Goal: Information Seeking & Learning: Check status

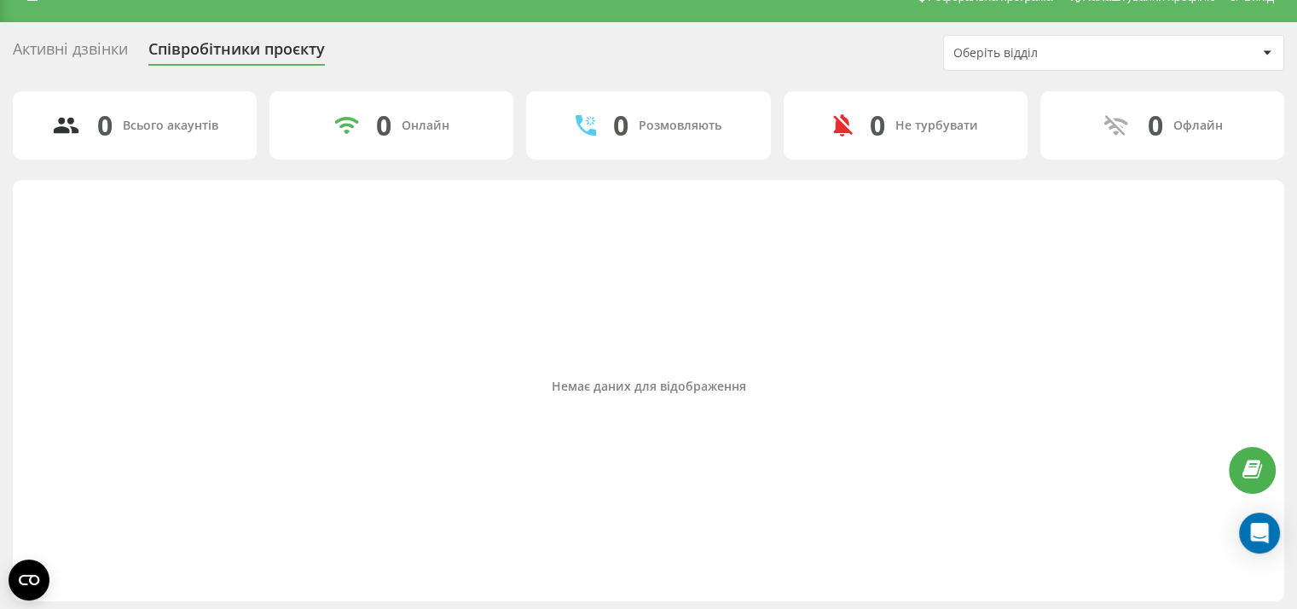
scroll to position [29, 0]
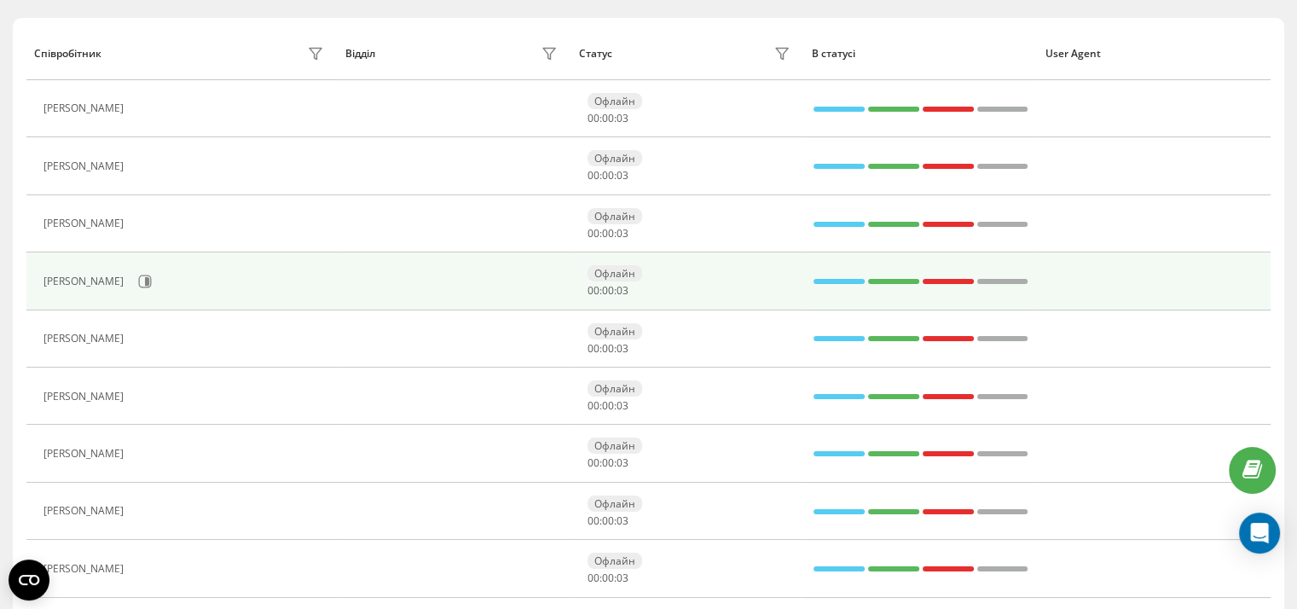
scroll to position [201, 0]
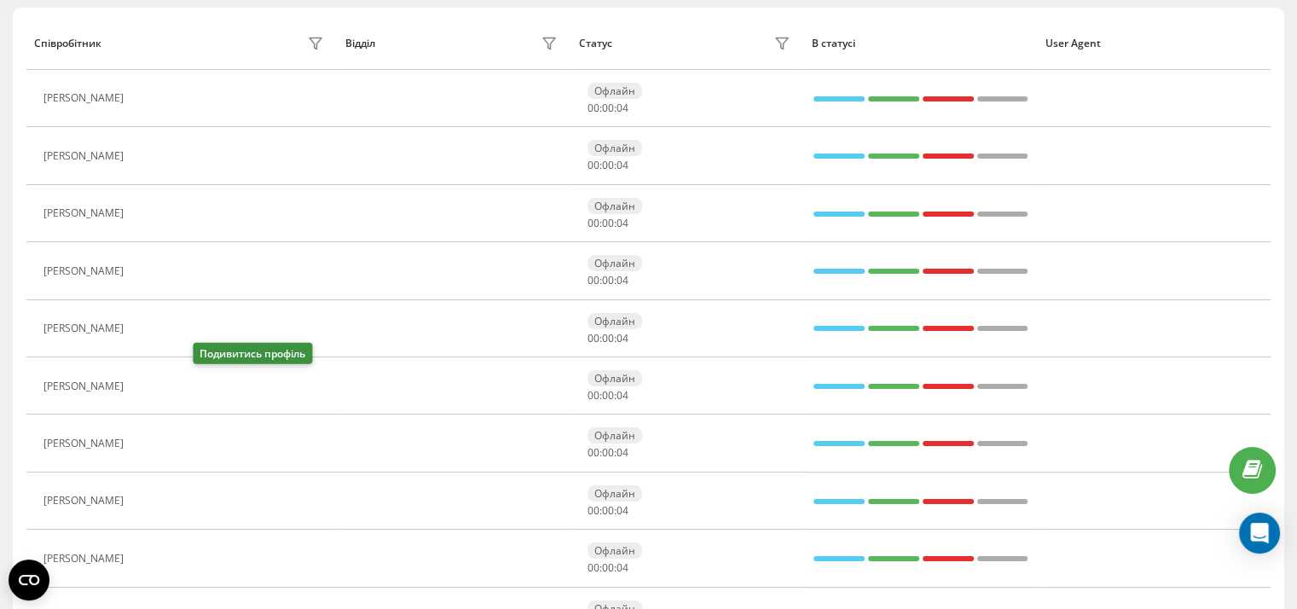
click at [149, 384] on icon at bounding box center [143, 386] width 14 height 14
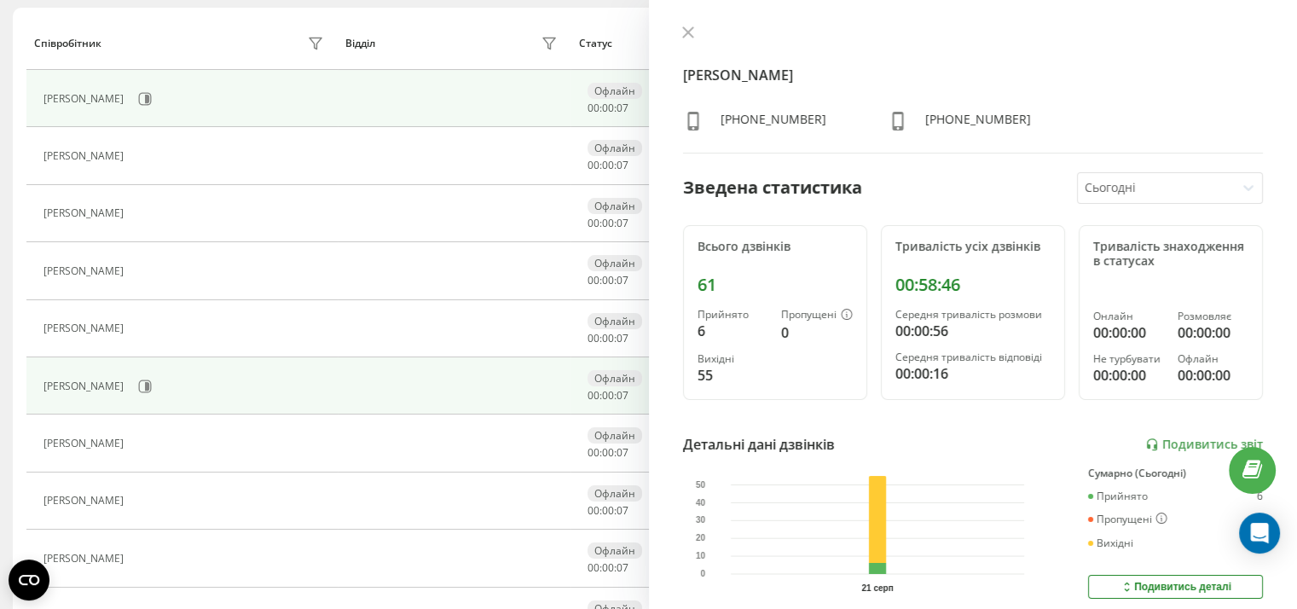
drag, startPoint x: 689, startPoint y: 31, endPoint x: 579, endPoint y: 97, distance: 128.5
click at [689, 32] on icon at bounding box center [688, 32] width 12 height 12
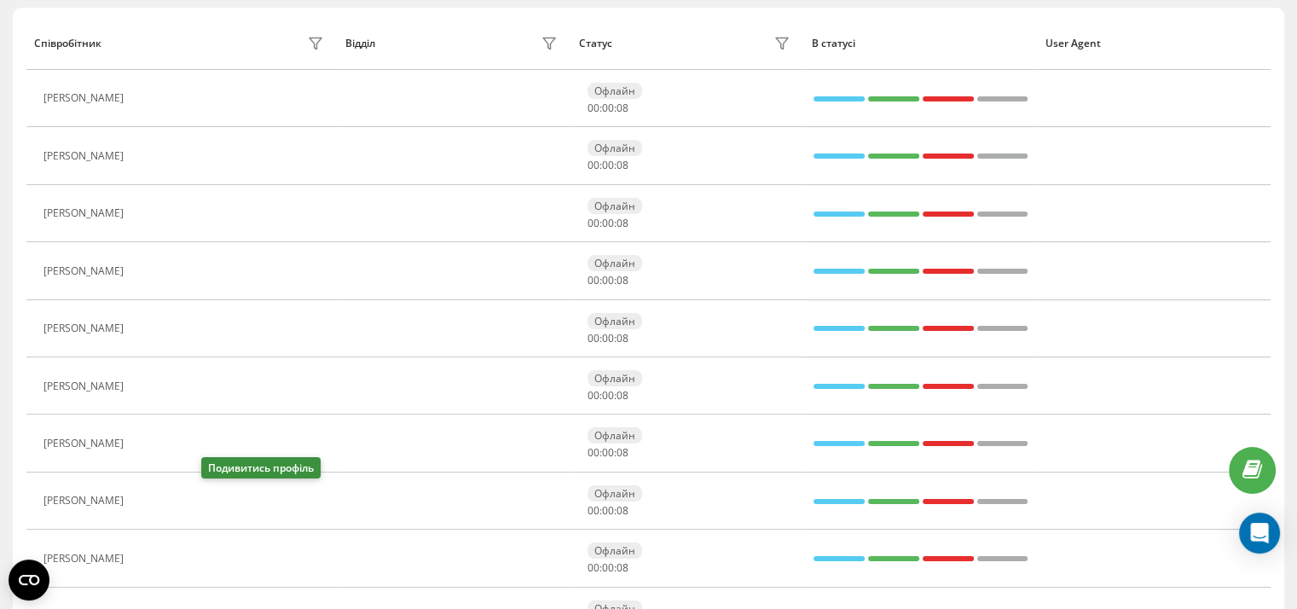
click at [149, 501] on icon at bounding box center [143, 502] width 14 height 14
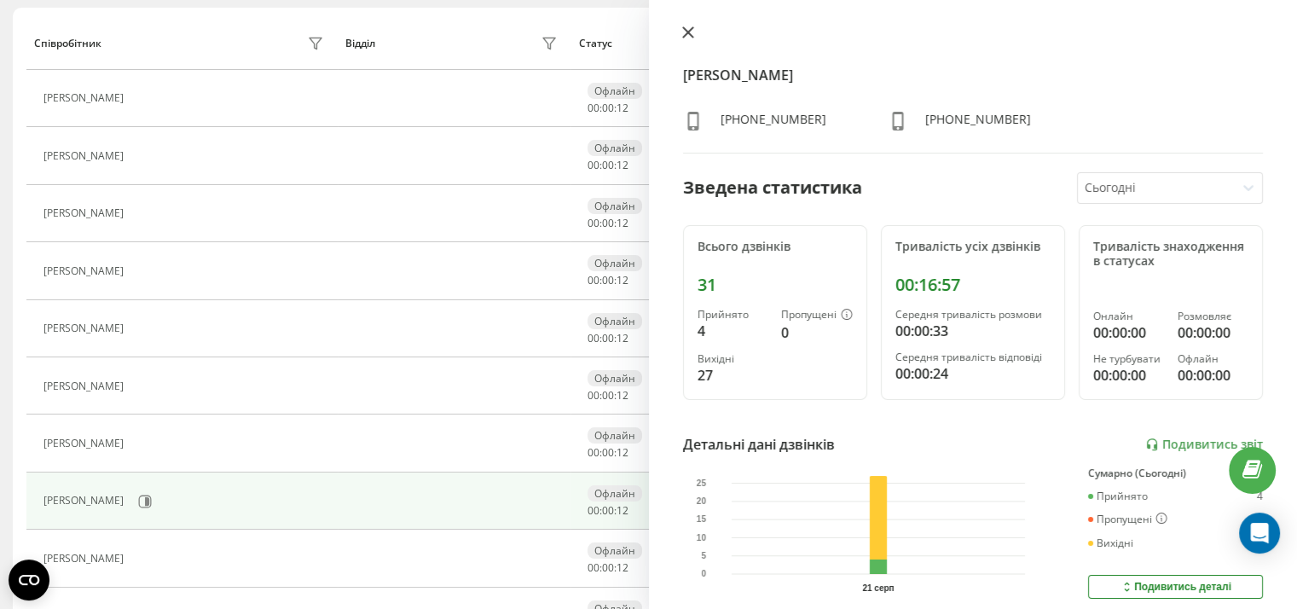
click at [686, 32] on icon at bounding box center [688, 32] width 12 height 12
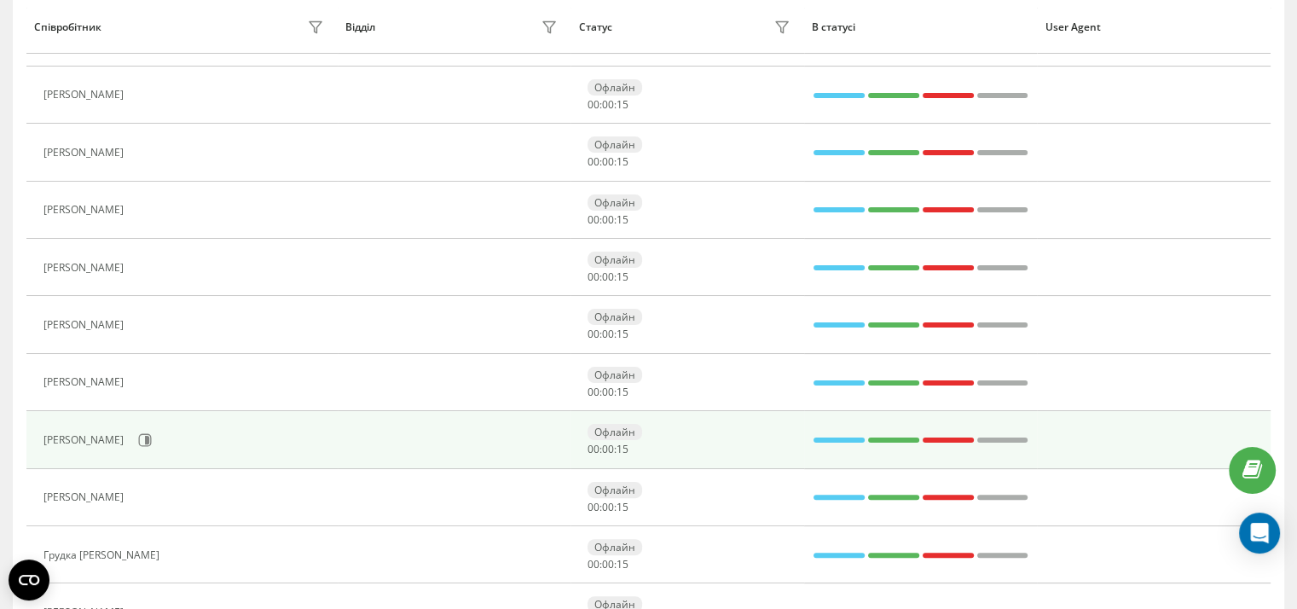
scroll to position [327, 0]
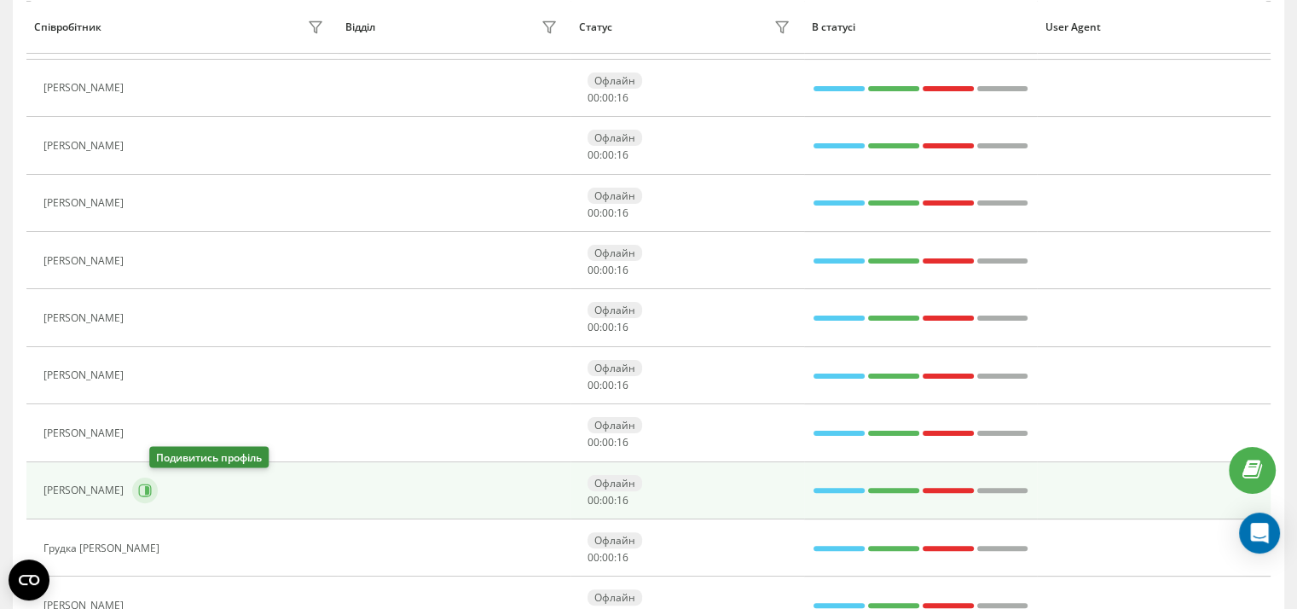
click at [158, 495] on button at bounding box center [145, 490] width 26 height 26
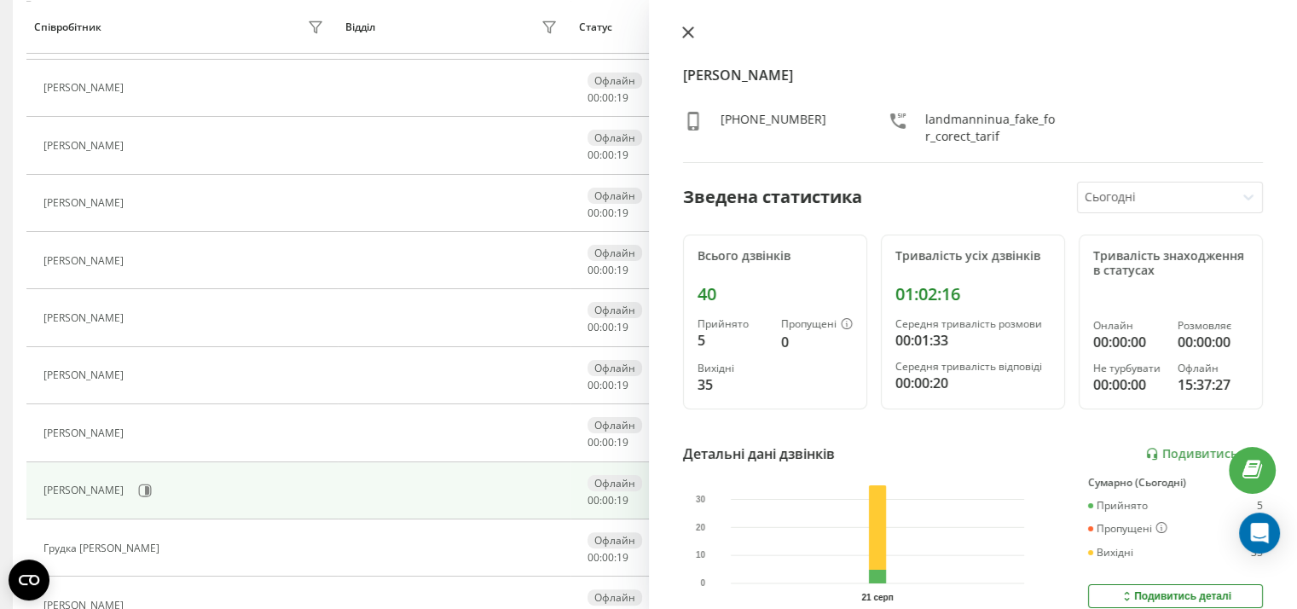
drag, startPoint x: 686, startPoint y: 26, endPoint x: 681, endPoint y: 35, distance: 9.5
click at [686, 26] on button at bounding box center [688, 34] width 22 height 16
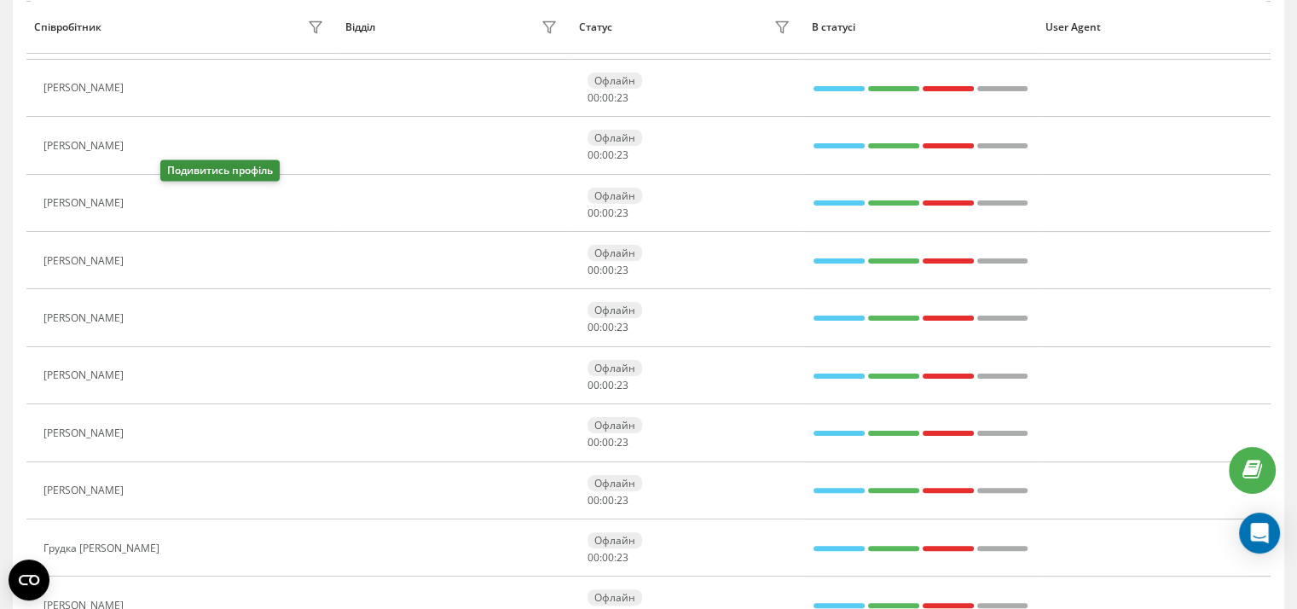
click at [149, 197] on icon at bounding box center [143, 203] width 14 height 14
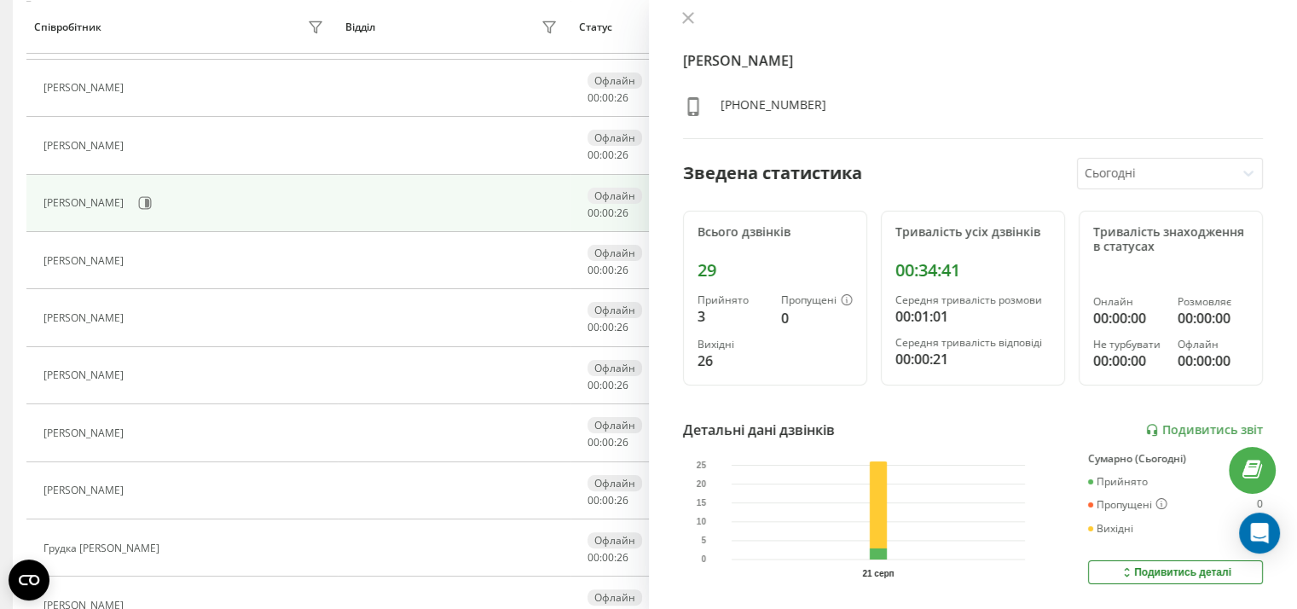
scroll to position [22, 0]
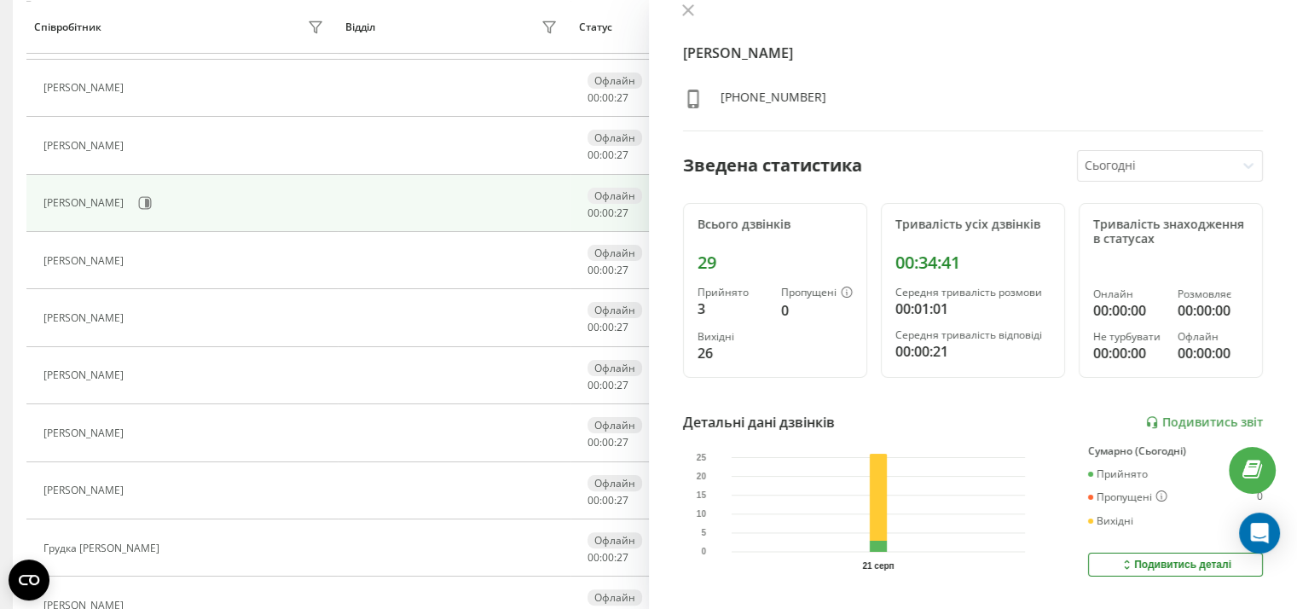
click at [687, 9] on icon at bounding box center [687, 10] width 10 height 10
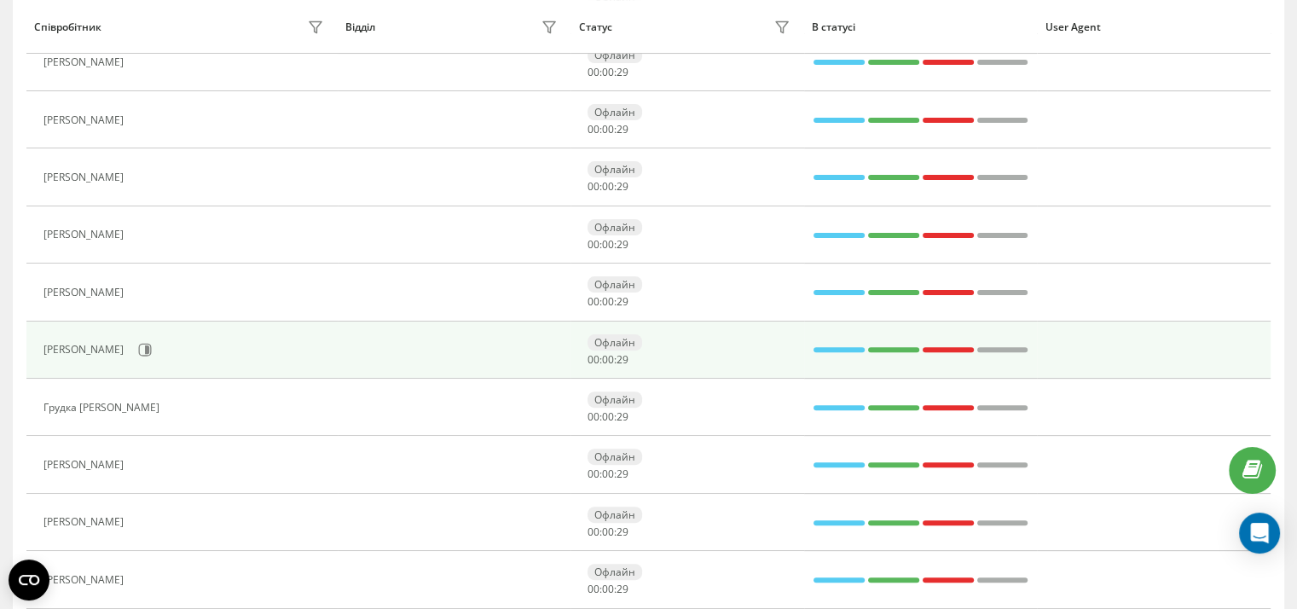
scroll to position [472, 0]
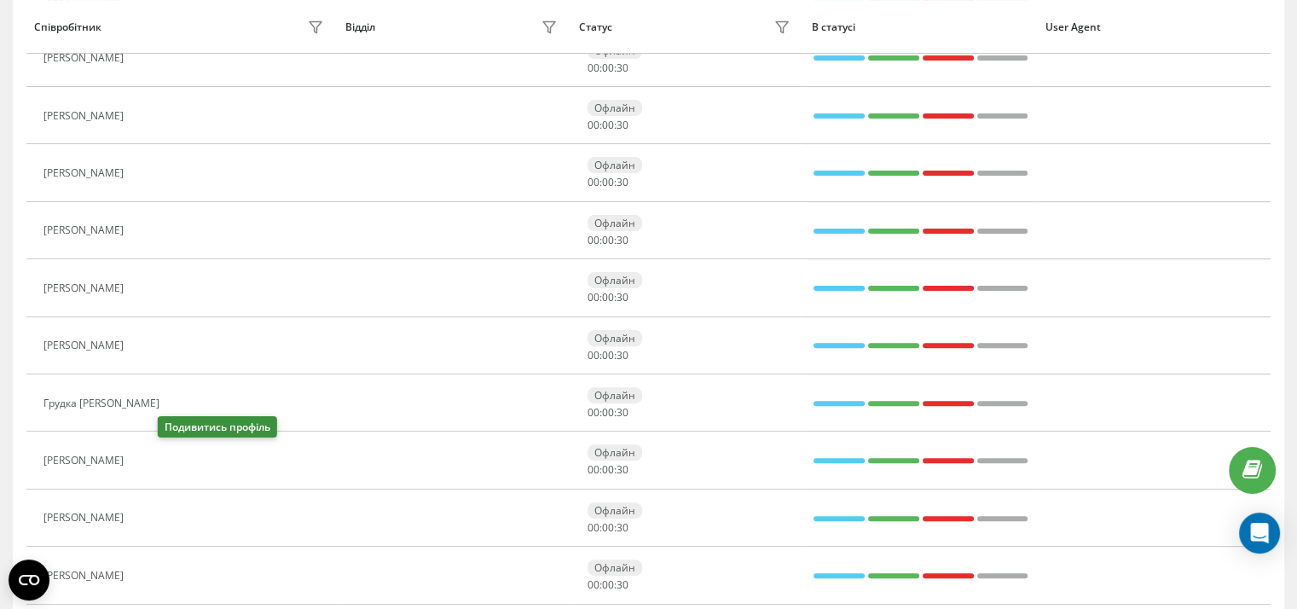
click at [147, 456] on icon at bounding box center [144, 460] width 4 height 9
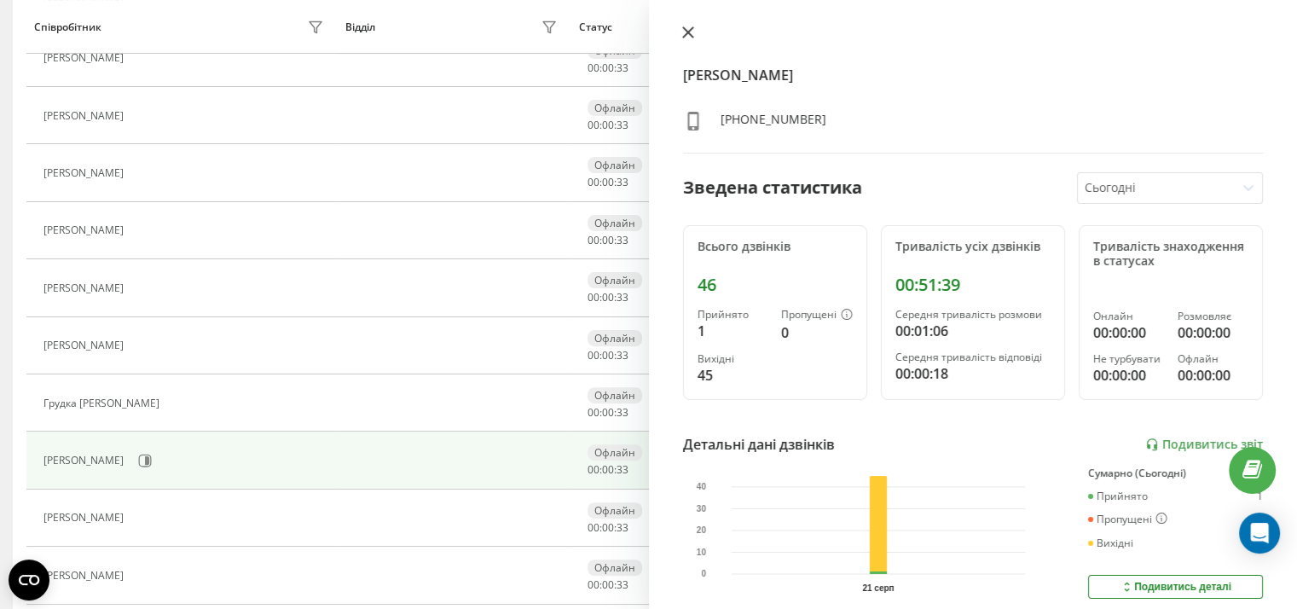
click at [686, 30] on icon at bounding box center [687, 32] width 10 height 10
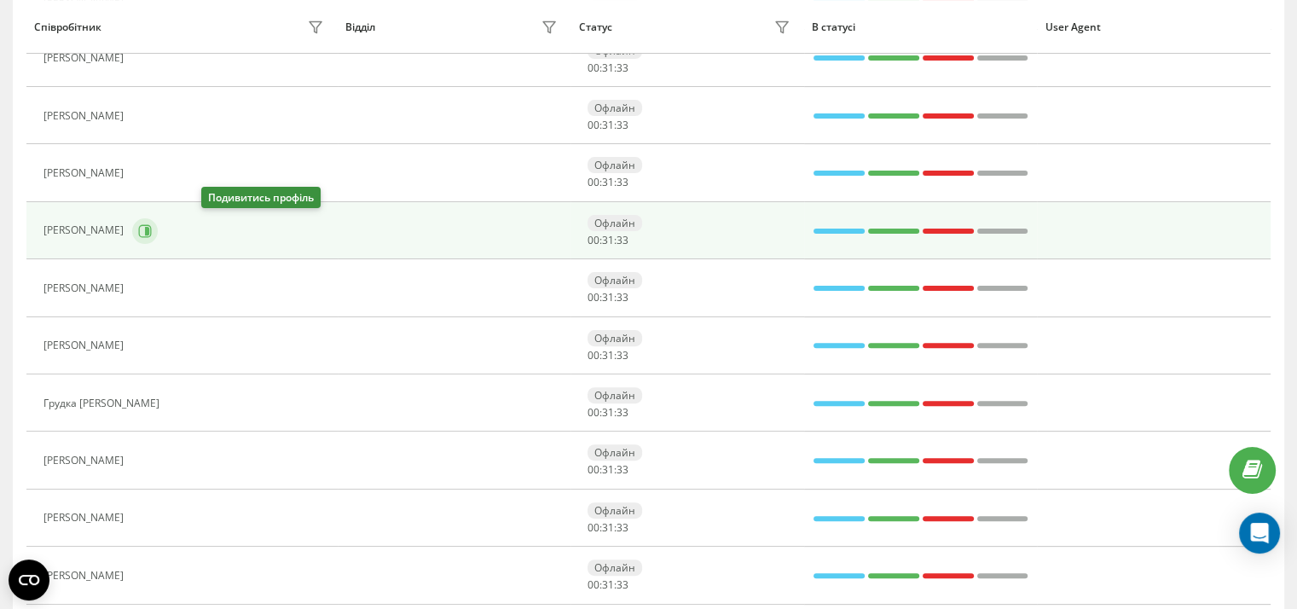
click at [152, 233] on icon at bounding box center [145, 231] width 14 height 14
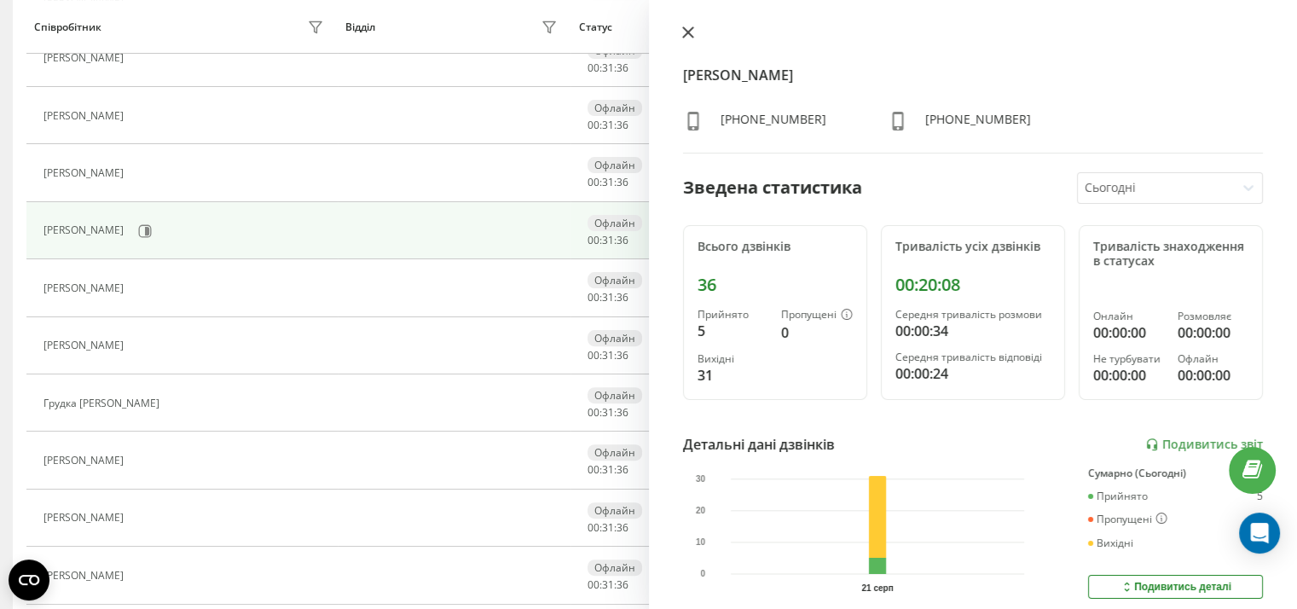
click at [686, 31] on icon at bounding box center [687, 32] width 10 height 10
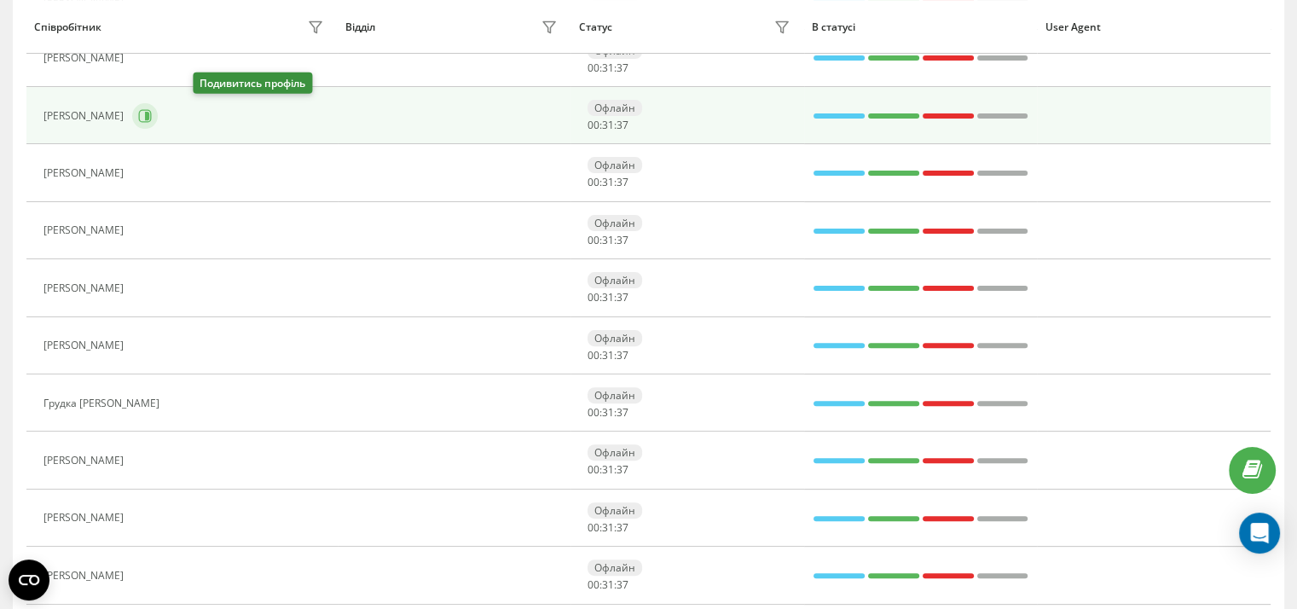
click at [149, 112] on icon at bounding box center [147, 116] width 4 height 9
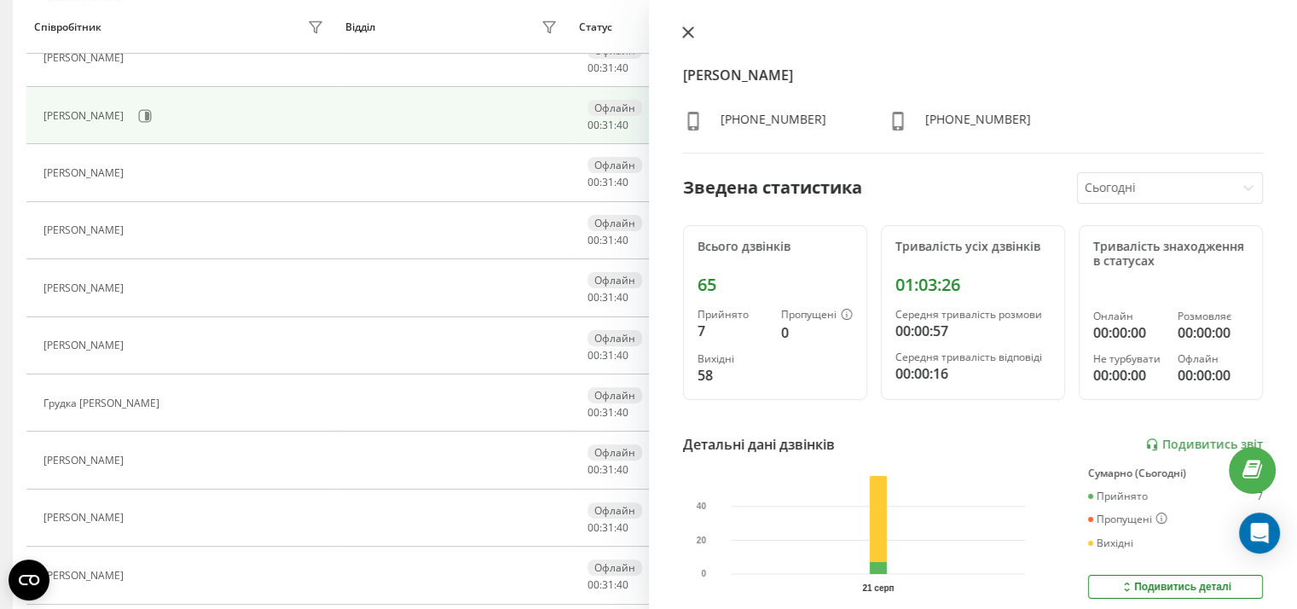
click at [688, 32] on icon at bounding box center [687, 32] width 10 height 10
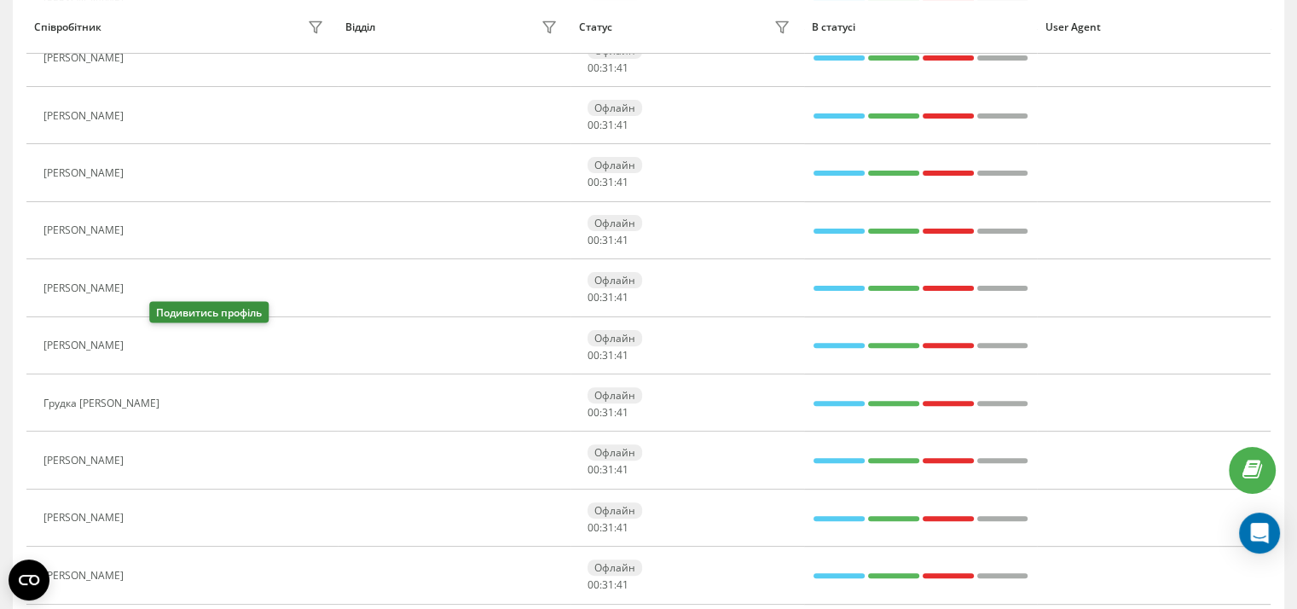
click at [149, 340] on icon at bounding box center [143, 346] width 14 height 14
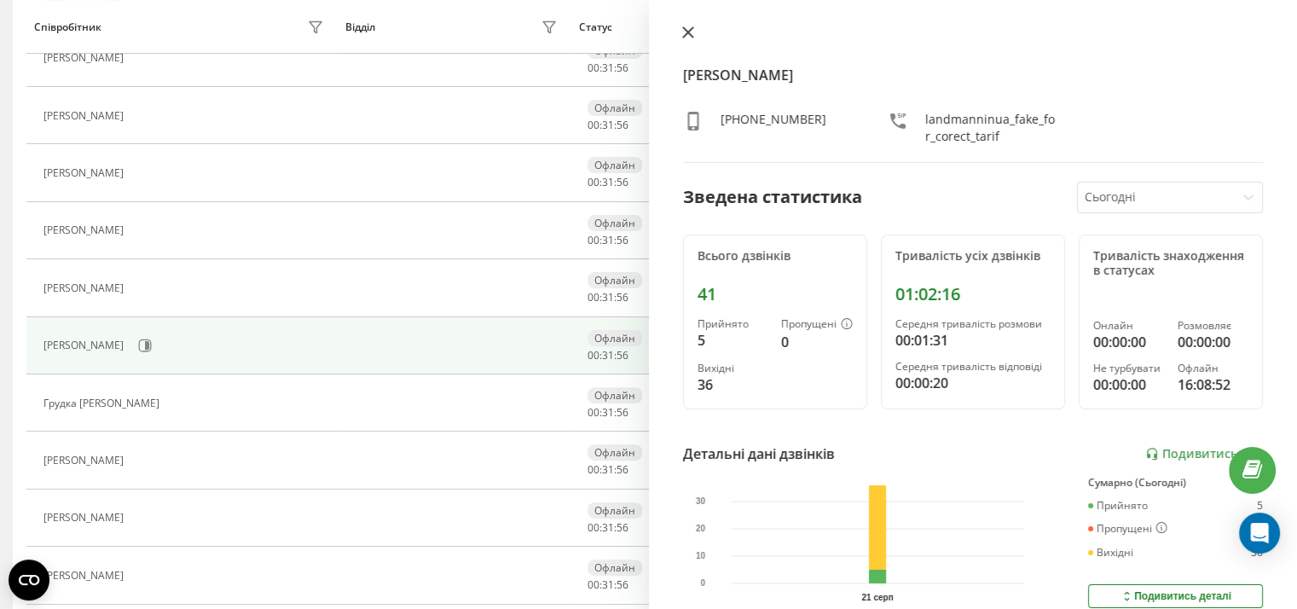
click at [686, 31] on icon at bounding box center [687, 32] width 10 height 10
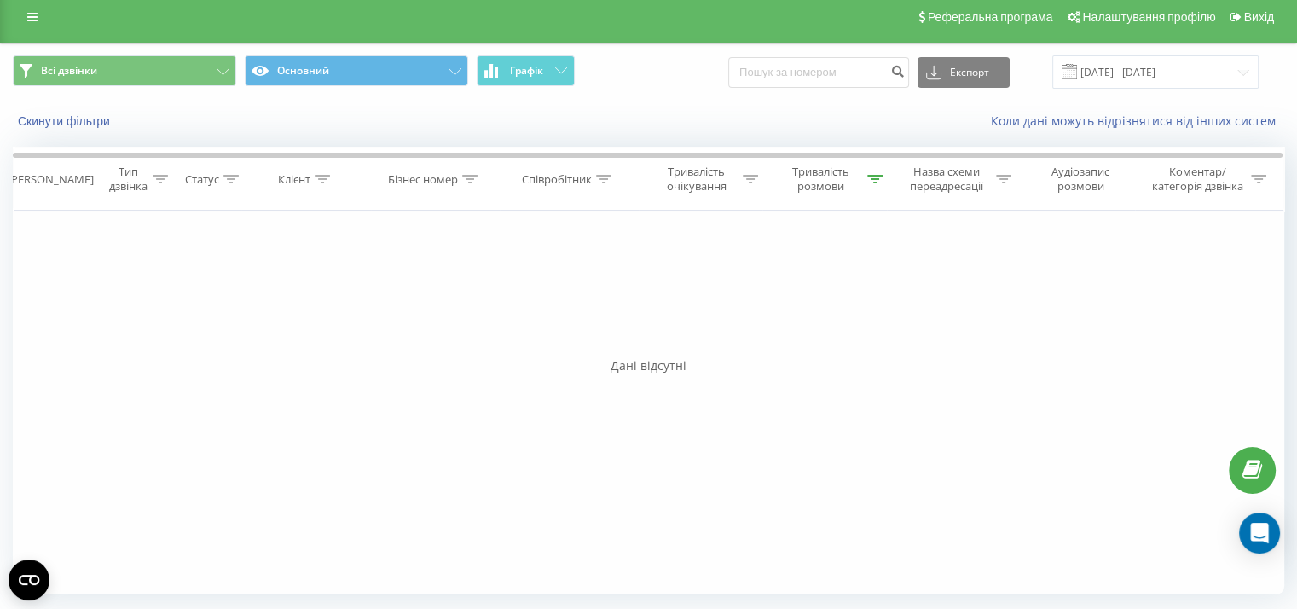
scroll to position [9, 0]
click at [874, 178] on icon at bounding box center [874, 179] width 15 height 9
click at [864, 332] on span "OK" at bounding box center [861, 334] width 48 height 26
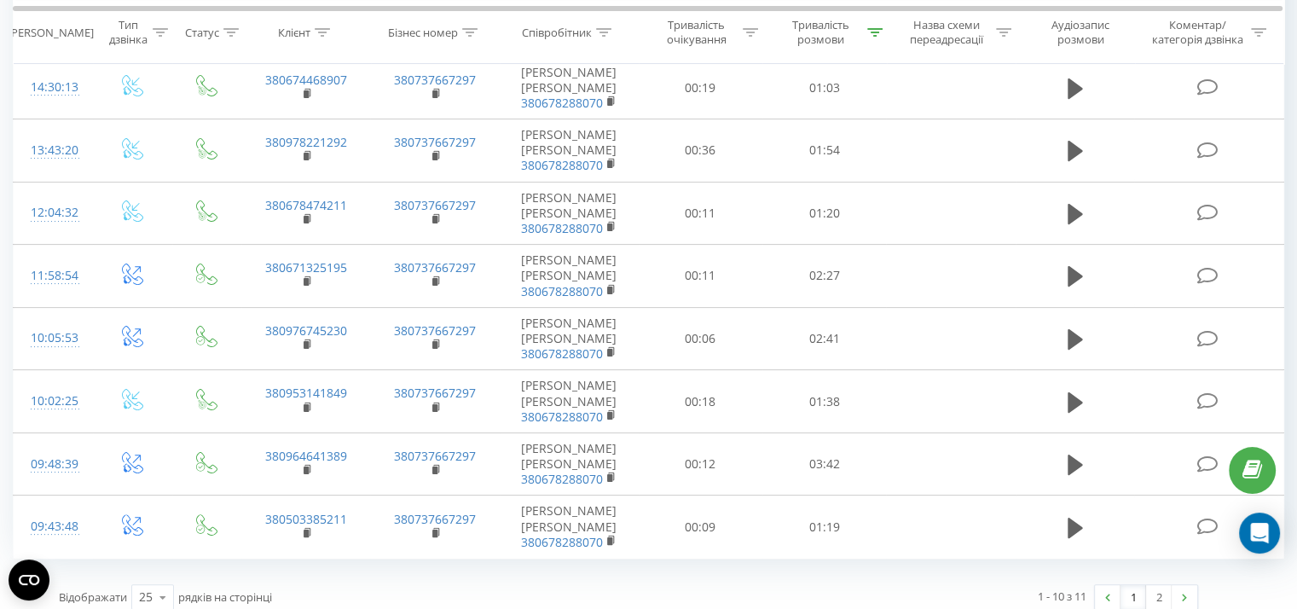
scroll to position [335, 0]
